Goal: Information Seeking & Learning: Learn about a topic

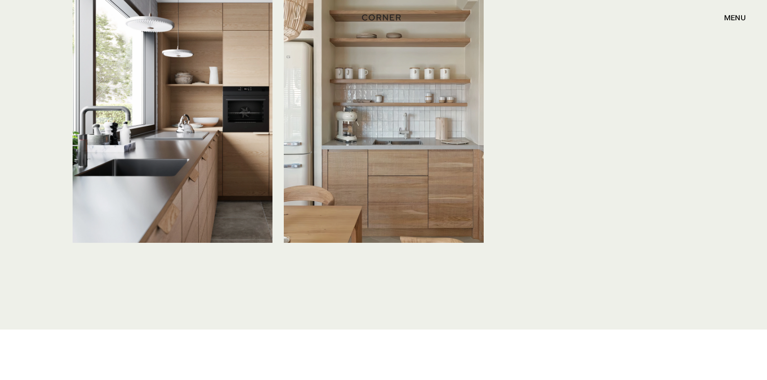
click at [406, 131] on img at bounding box center [384, 109] width 200 height 266
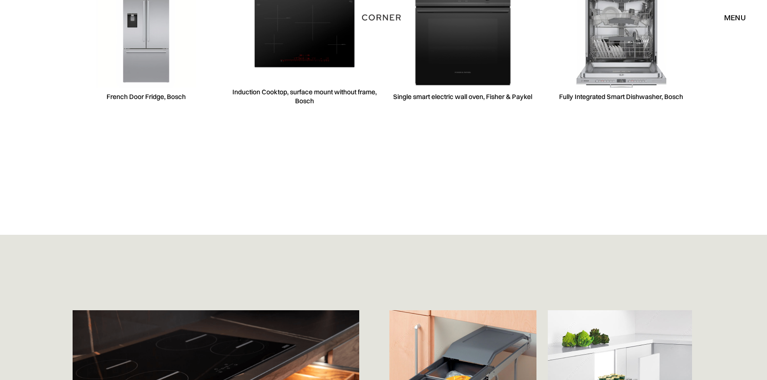
scroll to position [2637, 0]
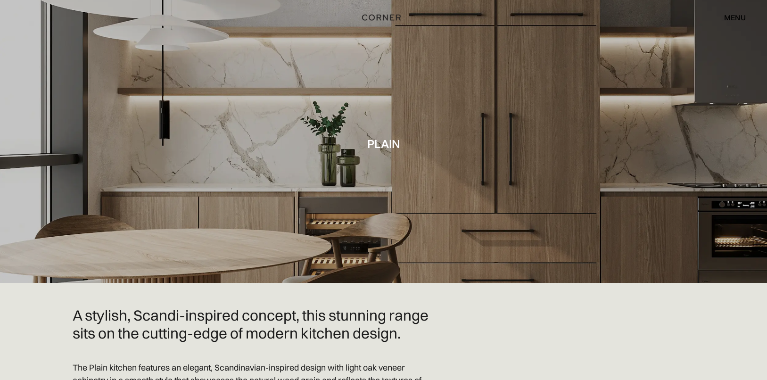
click at [302, 139] on div at bounding box center [383, 141] width 767 height 283
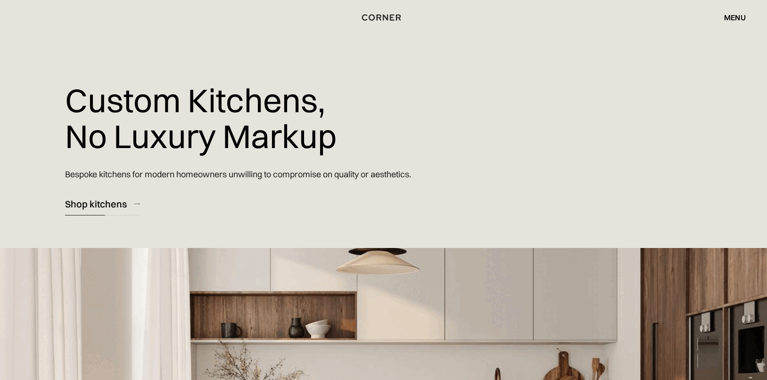
click at [117, 193] on link "Shop kitchens" at bounding box center [102, 203] width 74 height 23
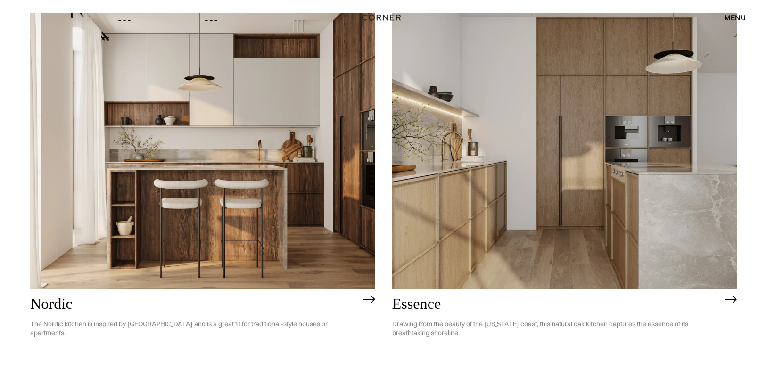
scroll to position [134, 0]
click at [548, 181] on img at bounding box center [564, 151] width 345 height 276
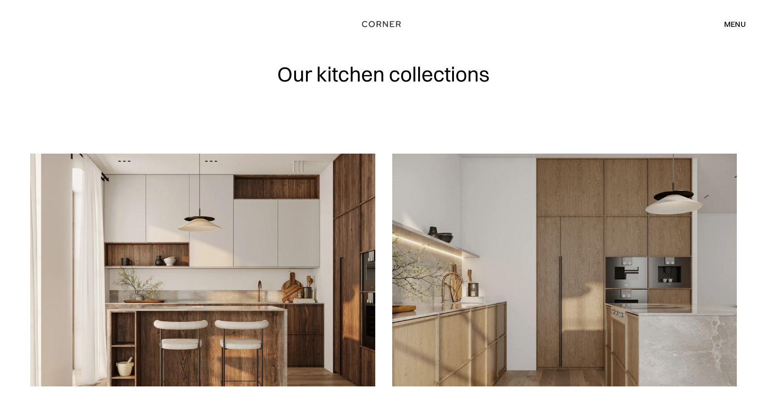
scroll to position [0, 0]
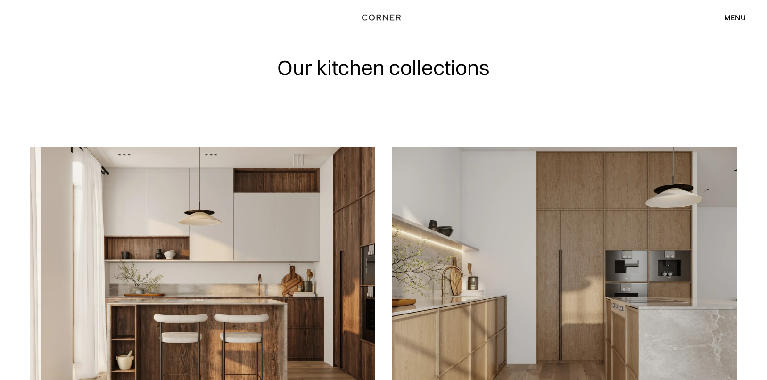
click at [510, 81] on div "Our kitchen collections" at bounding box center [383, 73] width 603 height 147
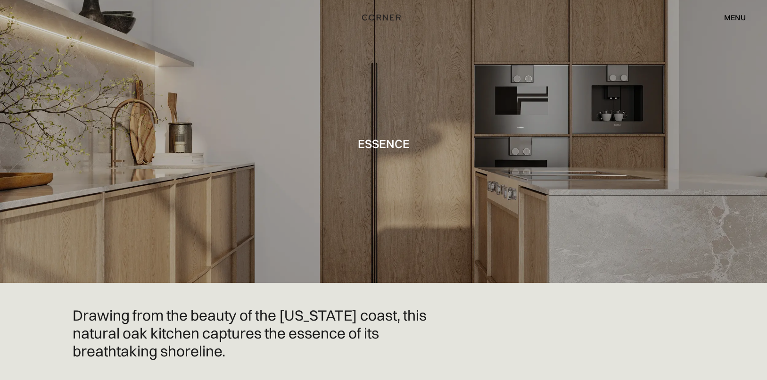
click at [442, 154] on div at bounding box center [383, 141] width 767 height 283
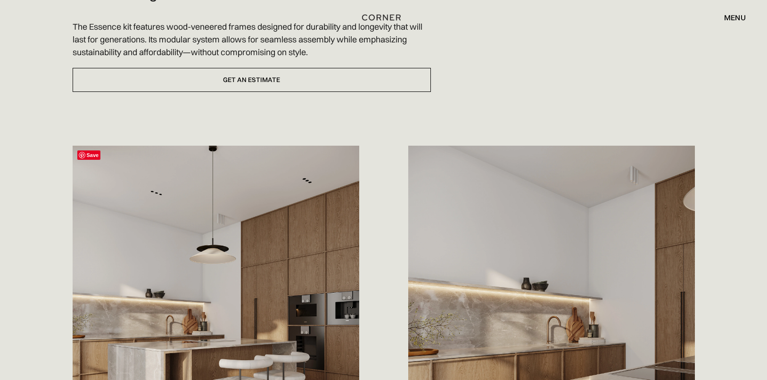
scroll to position [360, 0]
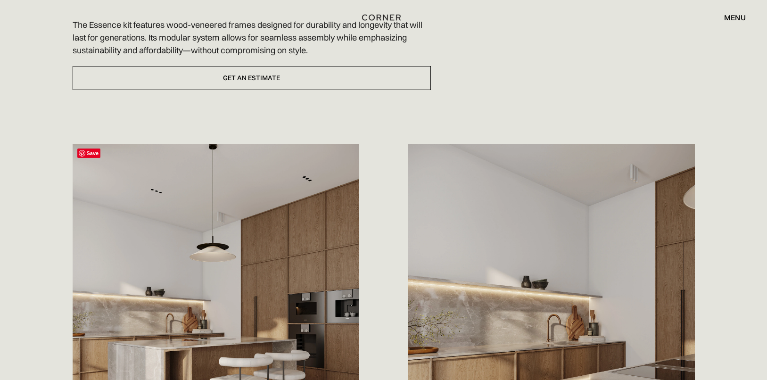
click at [310, 205] on img at bounding box center [216, 323] width 286 height 358
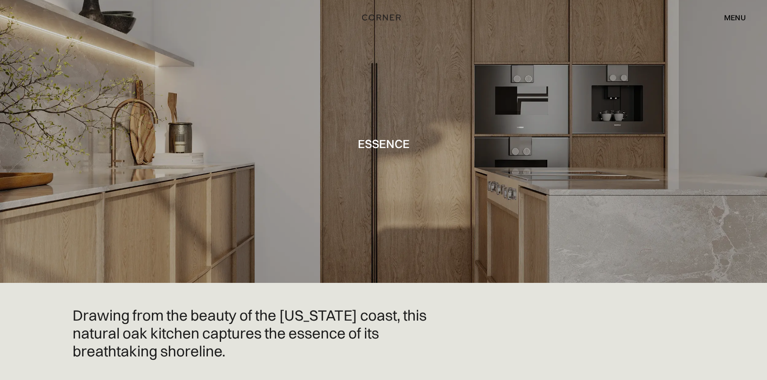
scroll to position [0, 0]
